Goal: Navigation & Orientation: Find specific page/section

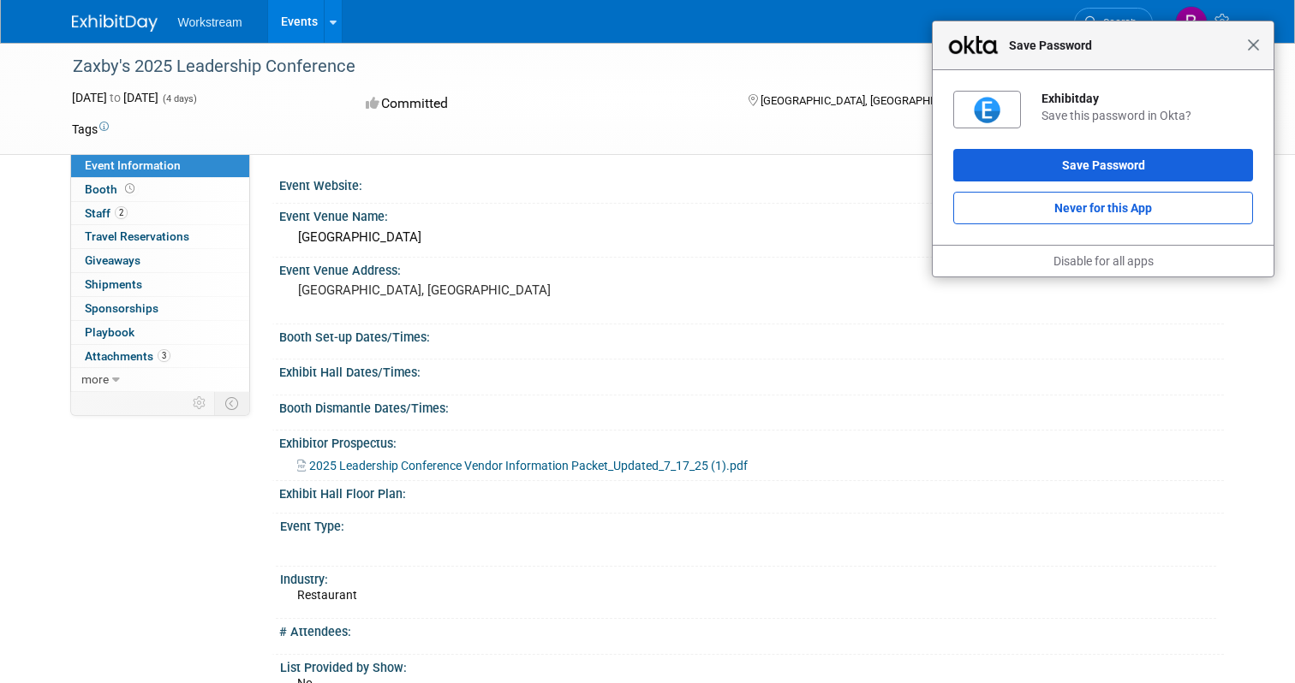
click at [1255, 46] on span "Close" at bounding box center [1253, 45] width 13 height 13
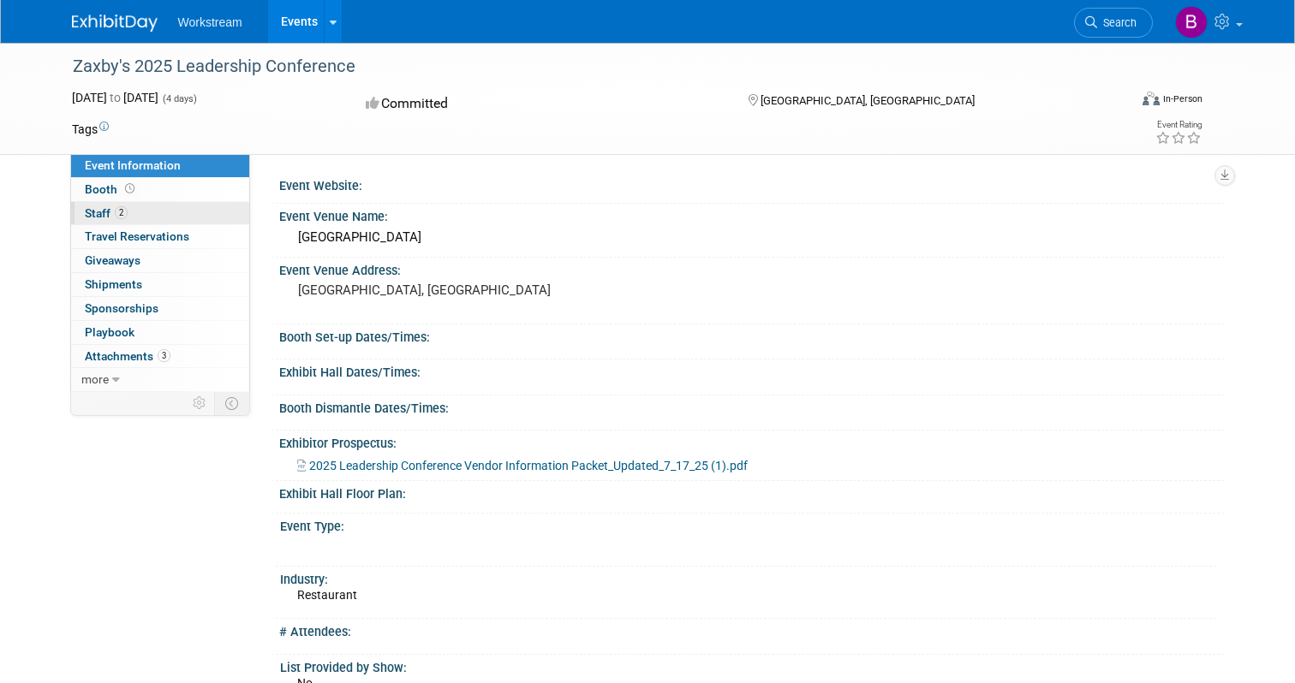
click at [159, 208] on link "2 Staff 2" at bounding box center [160, 213] width 178 height 23
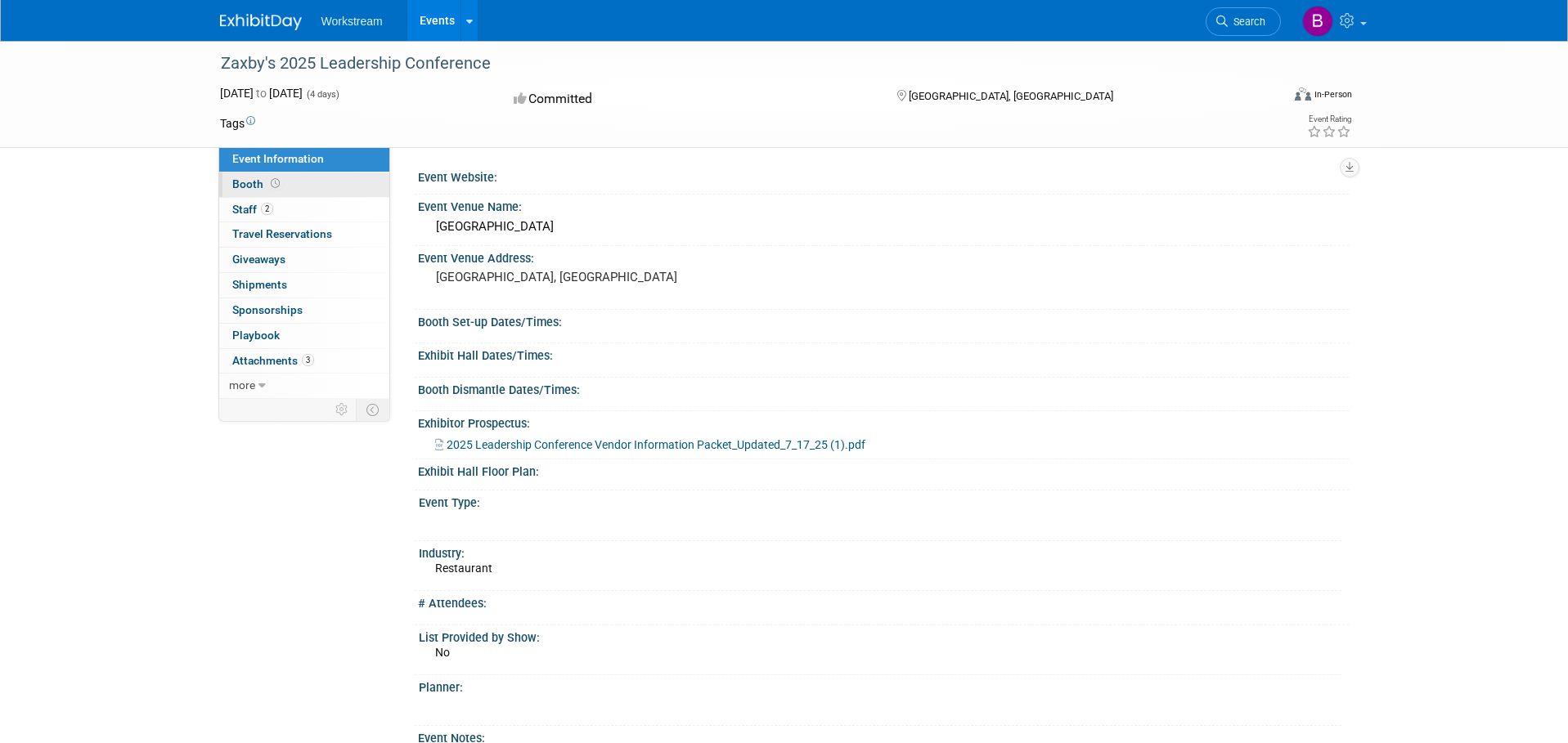
click at [240, 180] on span "Booth" at bounding box center [257, 184] width 51 height 13
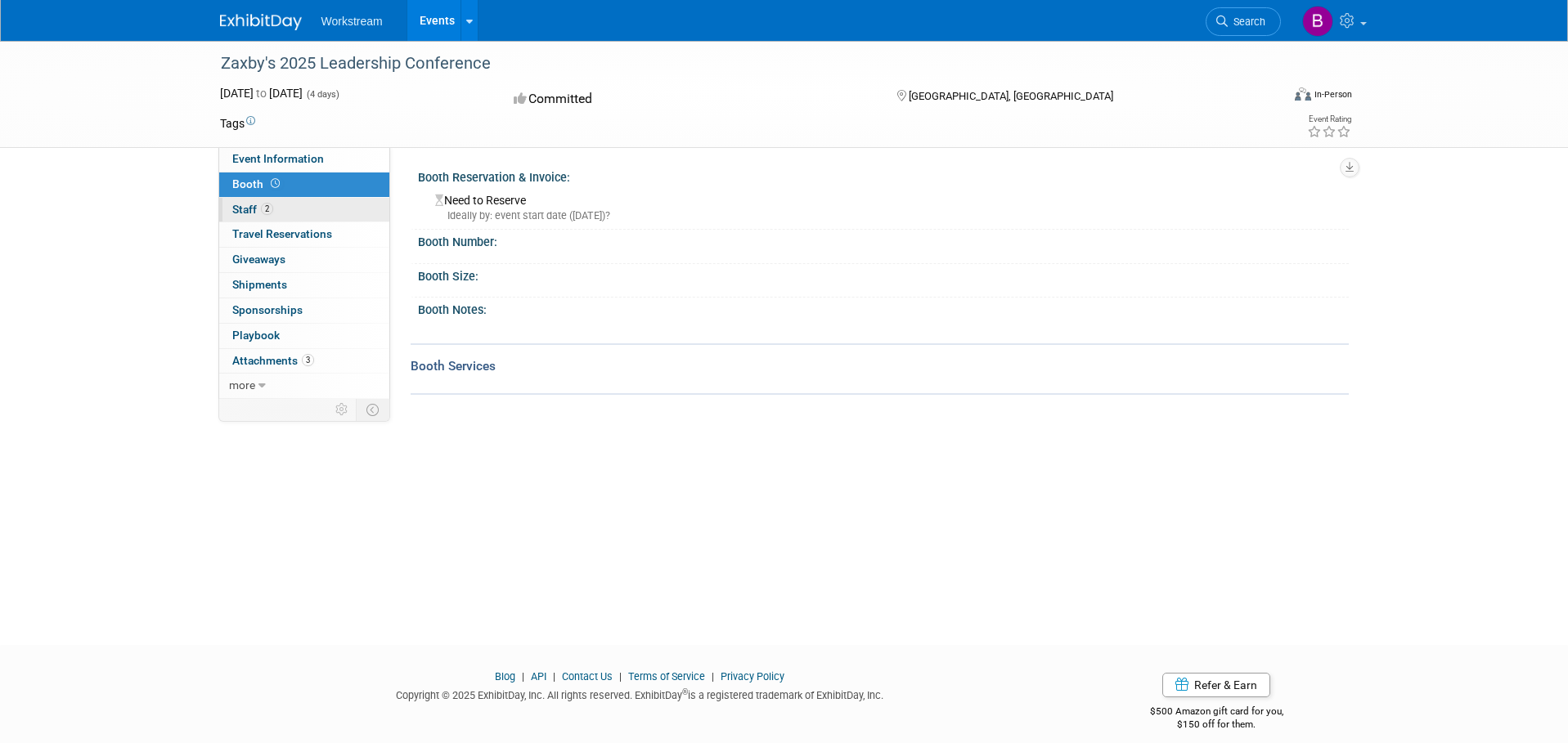
click at [244, 207] on span "Staff 2" at bounding box center [252, 209] width 41 height 13
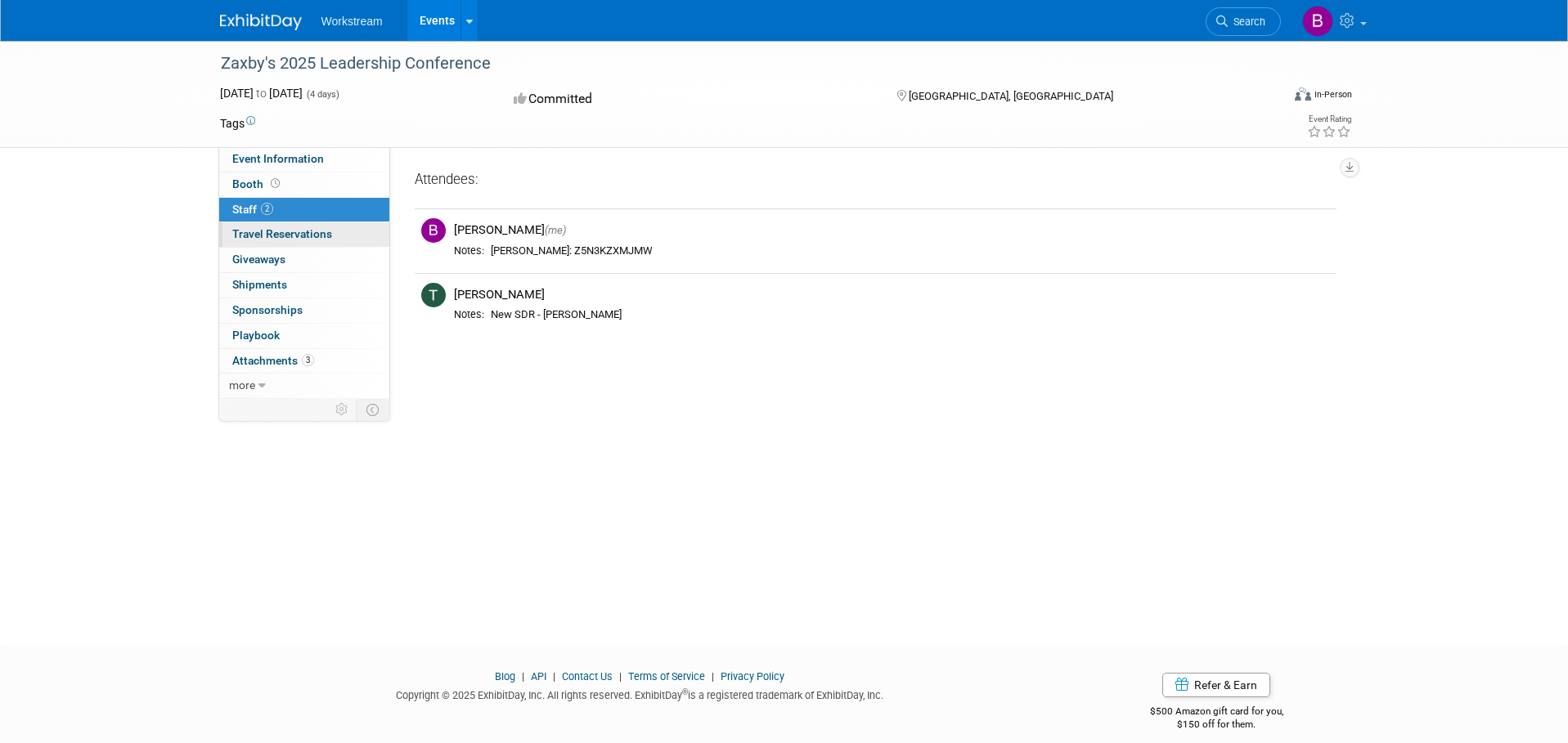
click at [247, 224] on link "0 Travel Reservations 0" at bounding box center [304, 235] width 170 height 25
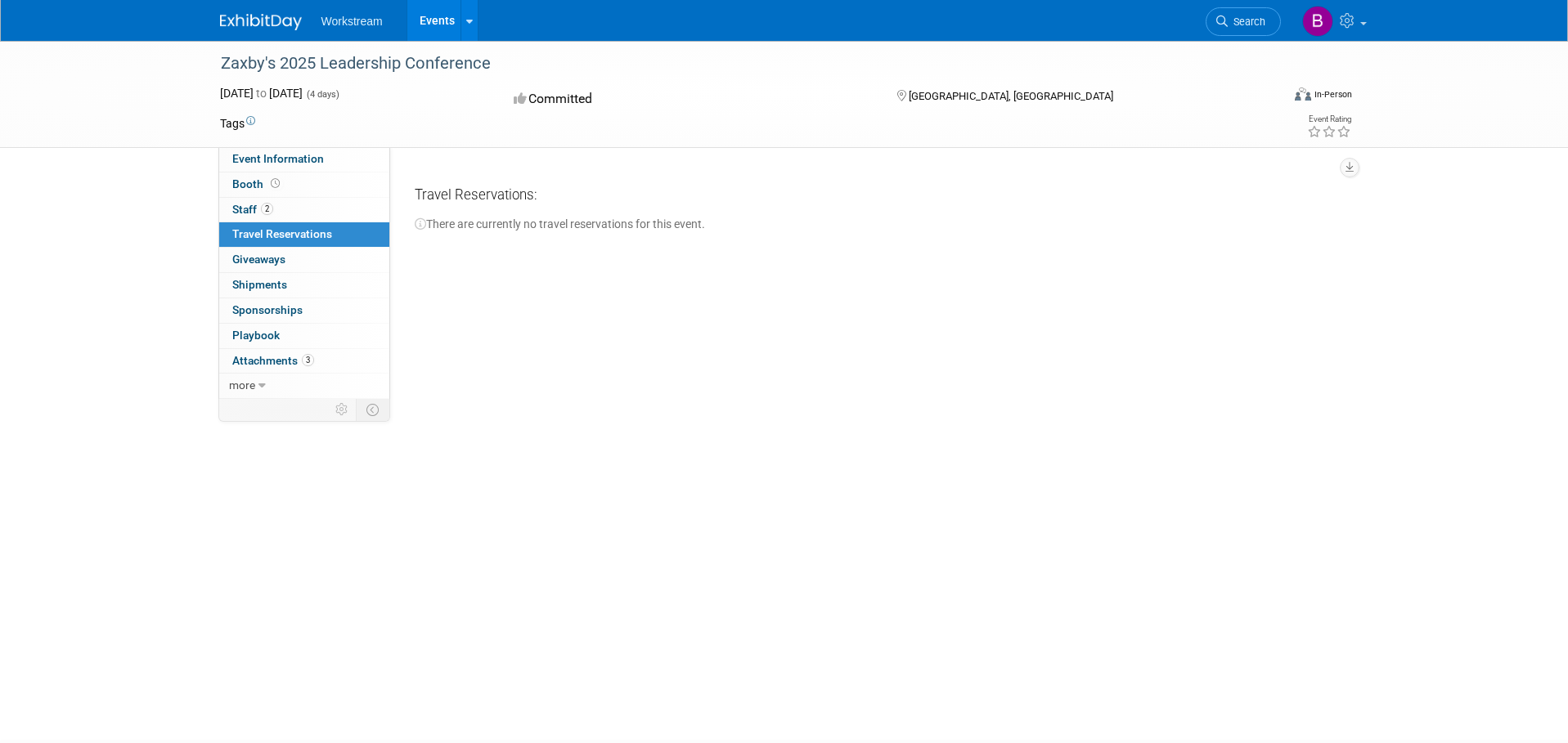
click at [629, 311] on div "Travel Reservations: There are currently no travel reservations for this event." at bounding box center [875, 431] width 922 height 491
